Goal: Task Accomplishment & Management: Complete application form

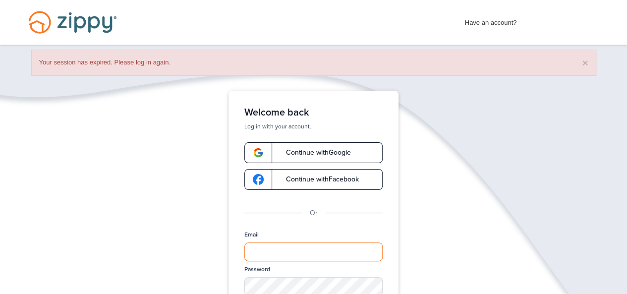
type input "**********"
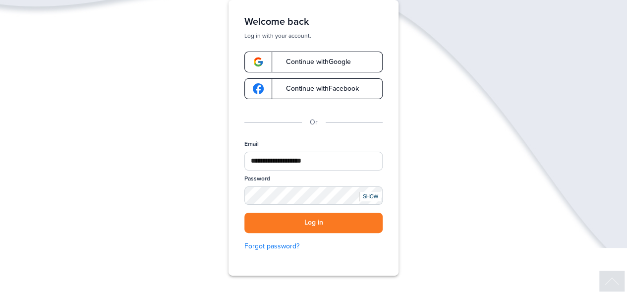
scroll to position [102, 0]
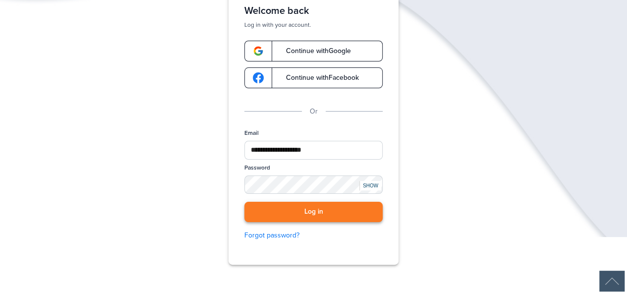
click at [367, 208] on button "Log in" at bounding box center [313, 212] width 138 height 20
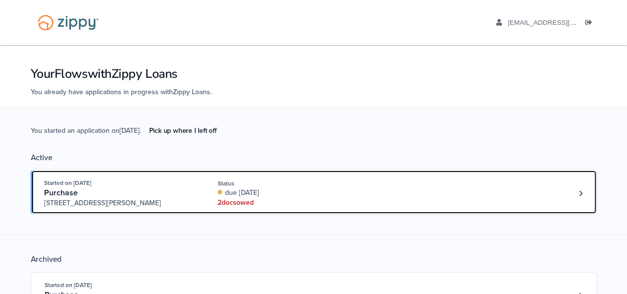
click at [364, 205] on div "Started on [DATE] Purchase [STREET_ADDRESS][PERSON_NAME] Status due [DATE] 2 do…" at bounding box center [308, 193] width 529 height 30
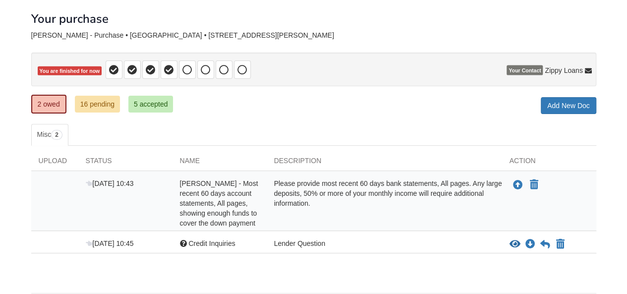
scroll to position [83, 0]
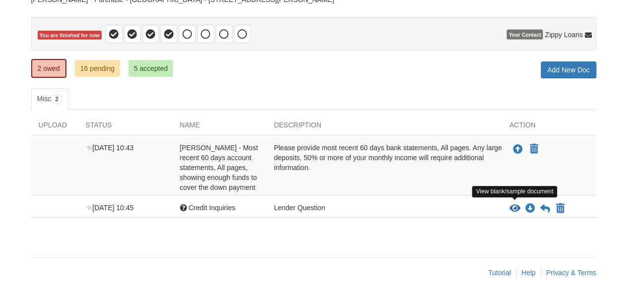
click at [512, 208] on icon "View Credit Inquiries" at bounding box center [514, 209] width 11 height 10
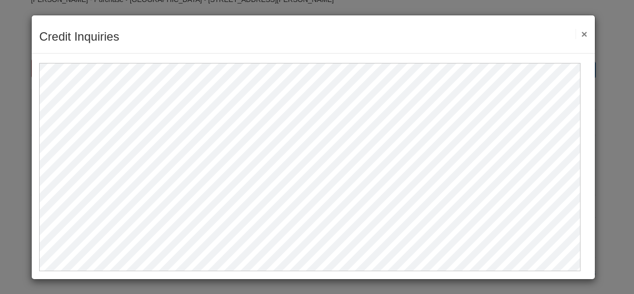
click at [579, 31] on button "×" at bounding box center [581, 34] width 11 height 10
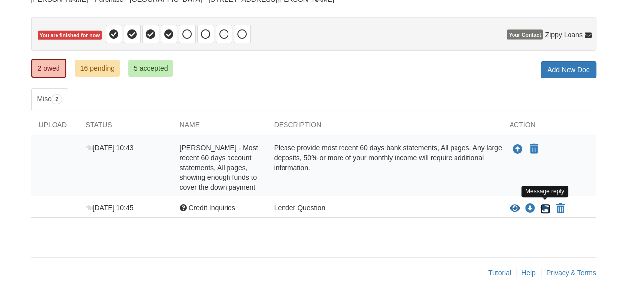
click at [543, 207] on icon at bounding box center [545, 209] width 10 height 10
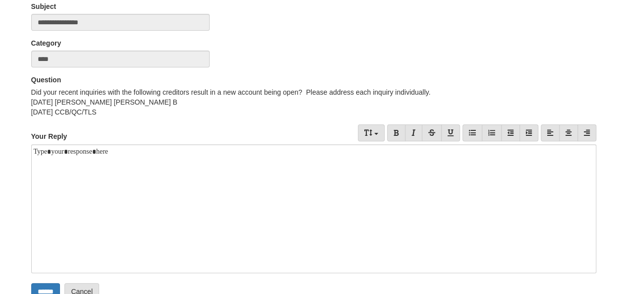
scroll to position [116, 0]
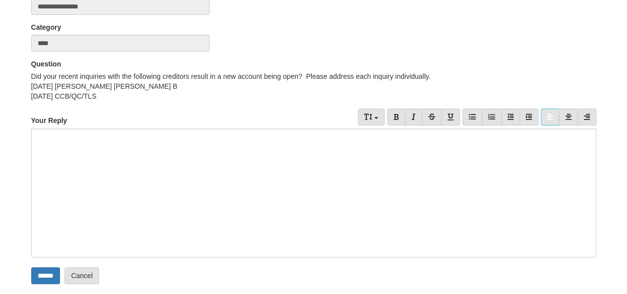
drag, startPoint x: 123, startPoint y: 141, endPoint x: 0, endPoint y: 154, distance: 124.1
click at [0, 154] on body "aaboley88@icloud.com Logout" at bounding box center [313, 114] width 627 height 460
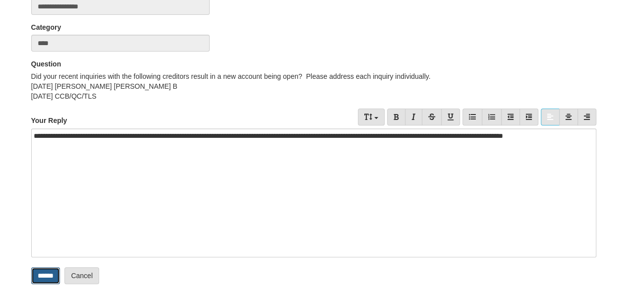
click at [45, 276] on input "******" at bounding box center [45, 275] width 29 height 17
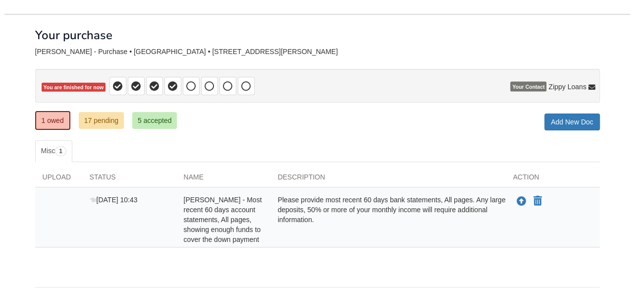
scroll to position [61, 0]
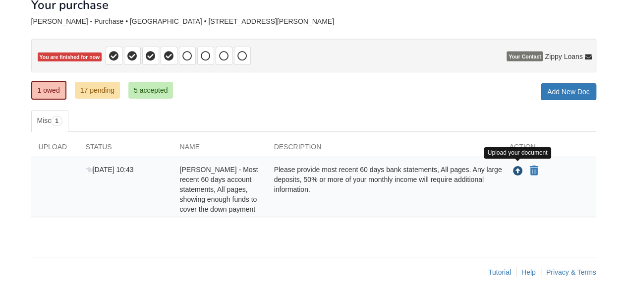
click at [516, 171] on icon "Upload Ashley Boley - Most recent 60 days account statements, All pages, showin…" at bounding box center [518, 172] width 10 height 10
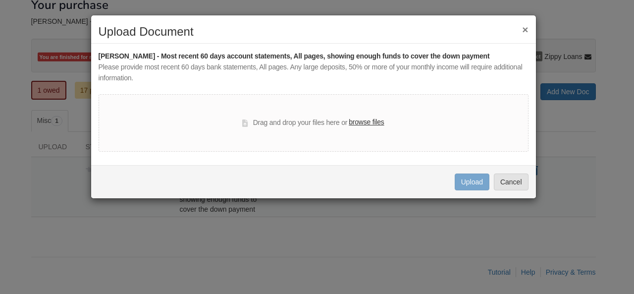
click at [367, 118] on label "browse files" at bounding box center [366, 122] width 35 height 11
click at [0, 0] on input "browse files" at bounding box center [0, 0] width 0 height 0
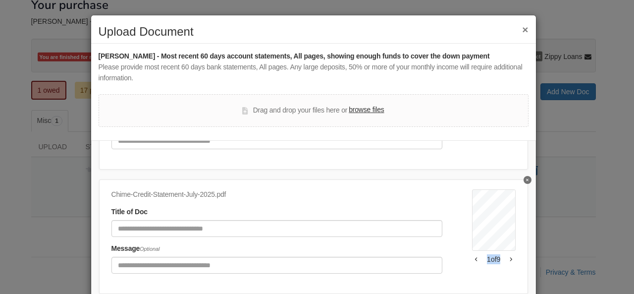
scroll to position [1, 0]
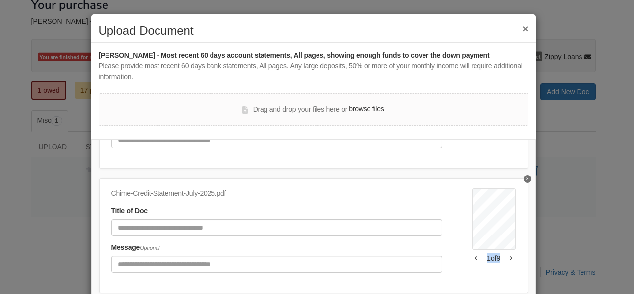
drag, startPoint x: 538, startPoint y: 257, endPoint x: 541, endPoint y: 284, distance: 27.9
click at [541, 284] on div "× Upload Document Ashley Boley - Most recent 60 days account statements, All pa…" at bounding box center [317, 147] width 634 height 294
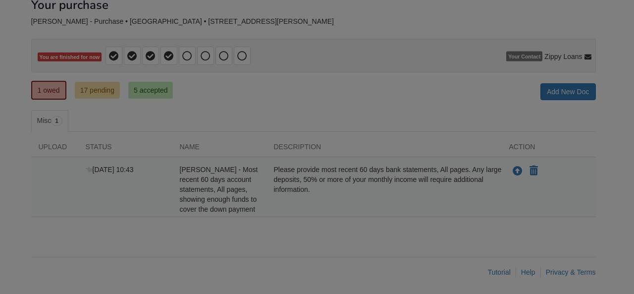
scroll to position [0, 0]
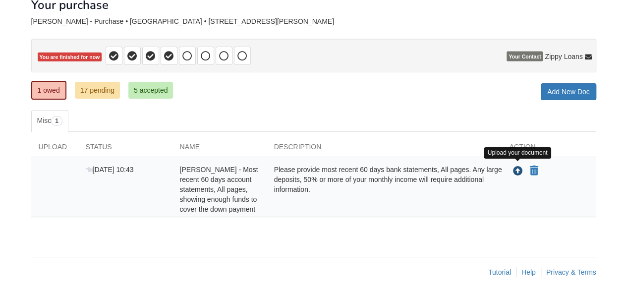
click at [517, 168] on icon "Upload Ashley Boley - Most recent 60 days account statements, All pages, showin…" at bounding box center [518, 172] width 10 height 10
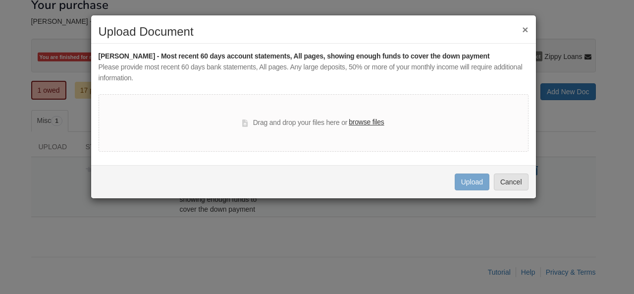
click at [378, 119] on label "browse files" at bounding box center [366, 122] width 35 height 11
click at [0, 0] on input "browse files" at bounding box center [0, 0] width 0 height 0
click at [366, 118] on label "browse files" at bounding box center [366, 122] width 35 height 11
click at [0, 0] on input "browse files" at bounding box center [0, 0] width 0 height 0
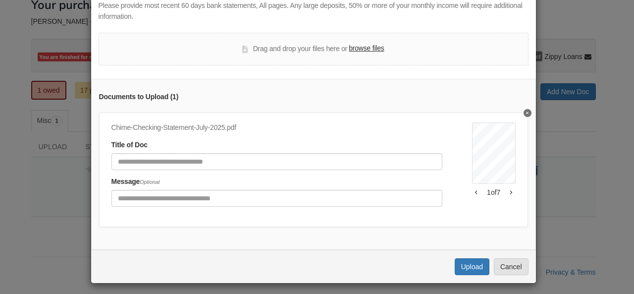
scroll to position [71, 0]
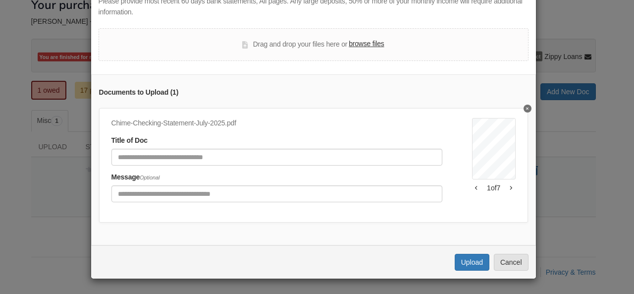
click at [360, 42] on label "browse files" at bounding box center [366, 44] width 35 height 11
click at [0, 0] on input "browse files" at bounding box center [0, 0] width 0 height 0
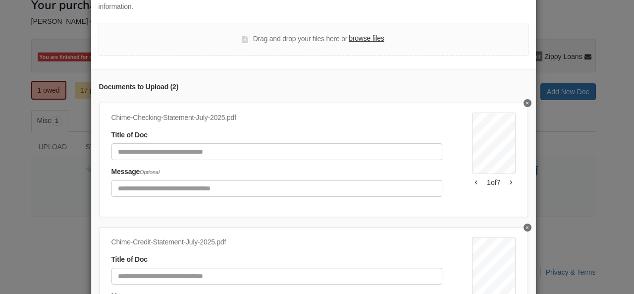
click at [367, 39] on label "browse files" at bounding box center [366, 38] width 35 height 11
click at [0, 0] on input "browse files" at bounding box center [0, 0] width 0 height 0
click at [516, 107] on div "Chime-Checking-Statement-July-2025.pdf Title of Doc Message Optional Ashley Bol…" at bounding box center [313, 160] width 429 height 114
click at [526, 103] on icon "Delete undefined" at bounding box center [527, 103] width 2 height 4
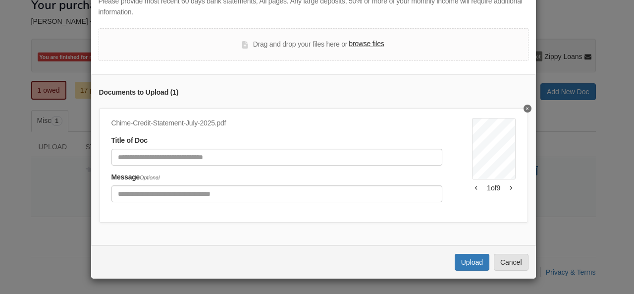
click at [524, 105] on button "Delete undefined" at bounding box center [528, 109] width 8 height 8
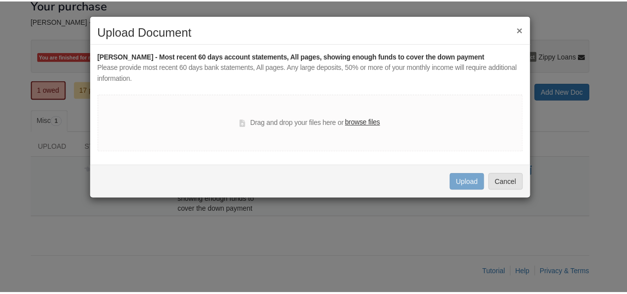
scroll to position [0, 0]
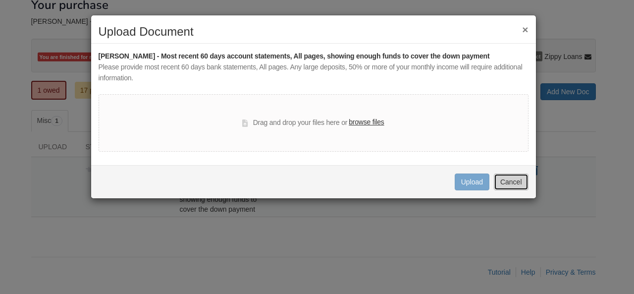
click at [509, 176] on button "Cancel" at bounding box center [511, 181] width 35 height 17
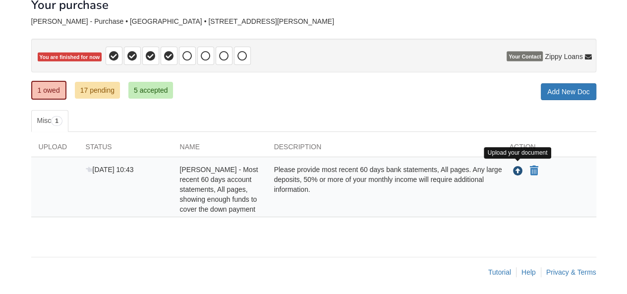
click at [517, 167] on icon "Upload Ashley Boley - Most recent 60 days account statements, All pages, showin…" at bounding box center [518, 172] width 10 height 10
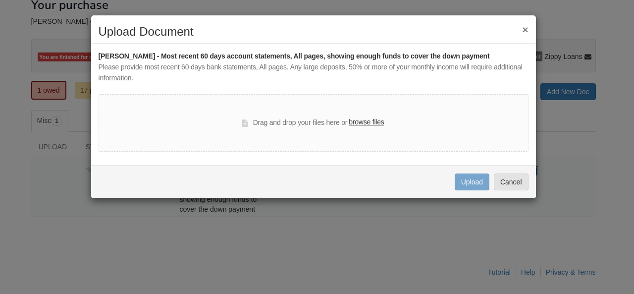
click at [376, 119] on label "browse files" at bounding box center [366, 122] width 35 height 11
click at [0, 0] on input "browse files" at bounding box center [0, 0] width 0 height 0
click at [528, 28] on button "×" at bounding box center [525, 29] width 6 height 10
